Goal: Information Seeking & Learning: Learn about a topic

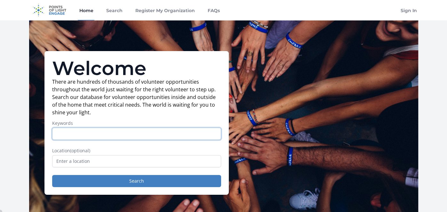
click at [81, 134] on input "Keywords" at bounding box center [136, 134] width 169 height 12
type input "f"
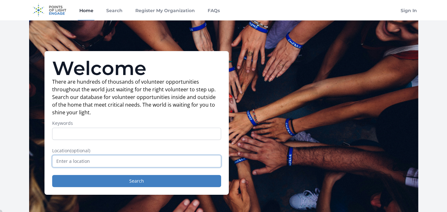
click at [85, 164] on input "text" at bounding box center [136, 161] width 169 height 12
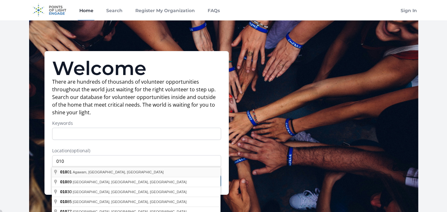
type input "Agawam, MA 01001, USA"
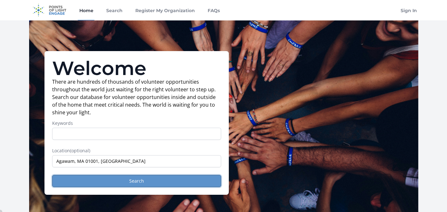
click at [92, 181] on button "Search" at bounding box center [136, 181] width 169 height 12
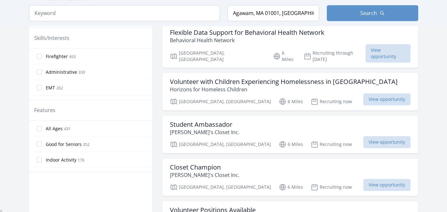
scroll to position [307, 0]
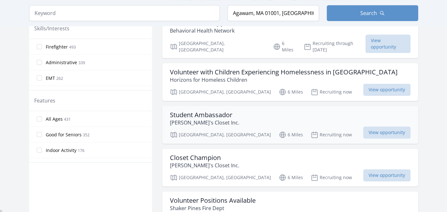
click at [213, 111] on h3 "Student Ambassador" at bounding box center [204, 115] width 69 height 8
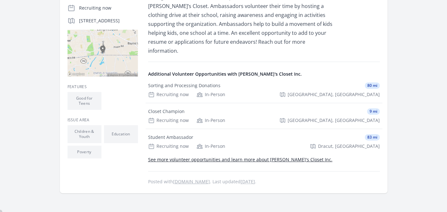
scroll to position [153, 0]
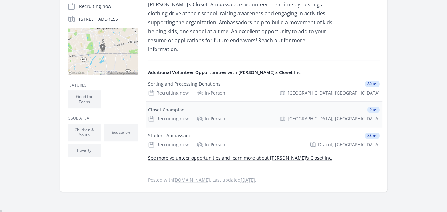
click at [172, 107] on div "Closet Champion" at bounding box center [166, 110] width 36 height 6
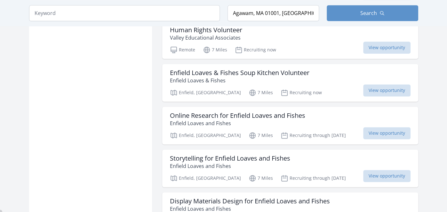
scroll to position [575, 0]
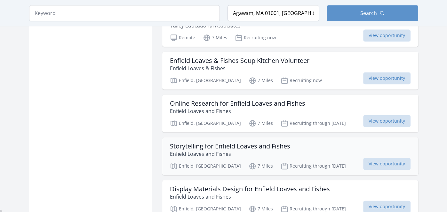
click at [217, 143] on h3 "Storytelling for Enfield Loaves and Fishes" at bounding box center [230, 147] width 120 height 8
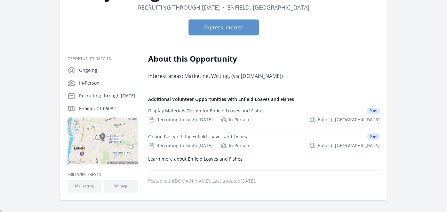
scroll to position [76, 0]
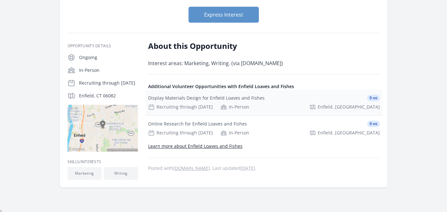
click at [173, 97] on div "Display Materials Design for Enfield Loaves and Fishes" at bounding box center [206, 98] width 116 height 6
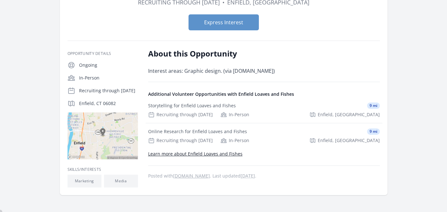
scroll to position [89, 0]
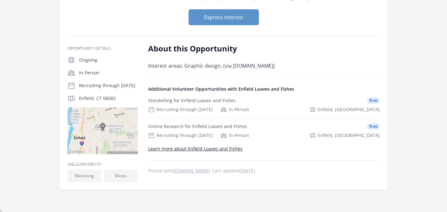
click at [172, 149] on link "Learn more about Enfield Loaves and Fishes" at bounding box center [195, 149] width 94 height 6
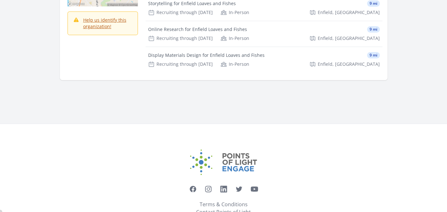
scroll to position [153, 0]
